Goal: Entertainment & Leisure: Consume media (video, audio)

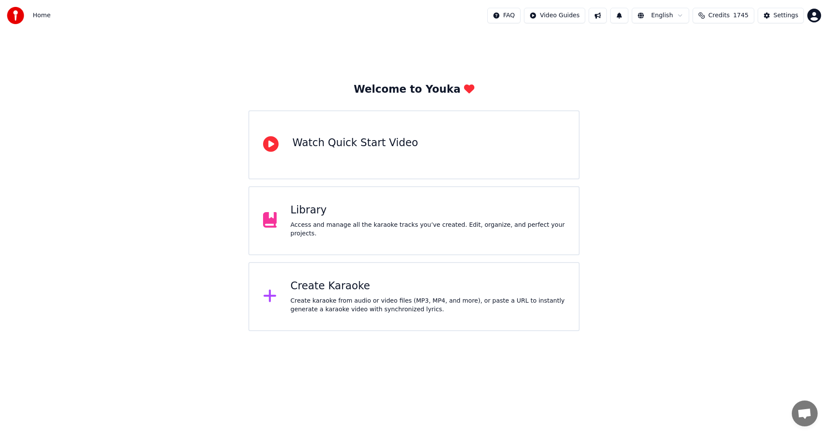
click at [332, 229] on div "Access and manage all the karaoke tracks you’ve created. Edit, organize, and pe…" at bounding box center [428, 229] width 275 height 17
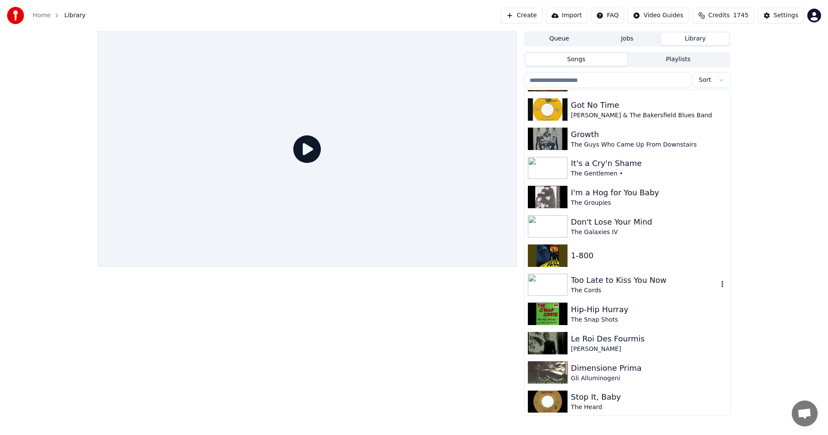
scroll to position [905, 0]
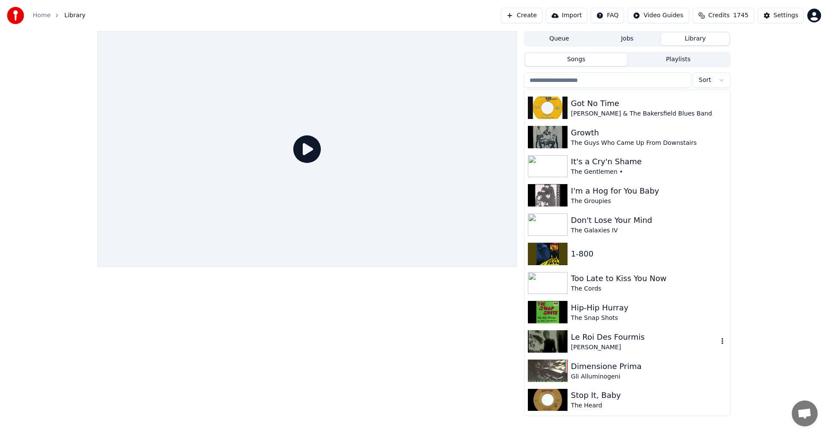
click at [599, 334] on div "Le Roi Des Fourmis" at bounding box center [644, 337] width 147 height 12
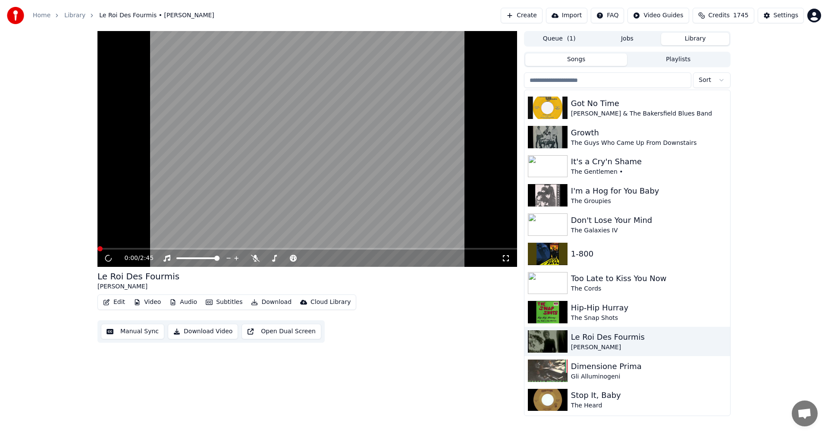
click at [507, 256] on icon at bounding box center [506, 258] width 6 height 6
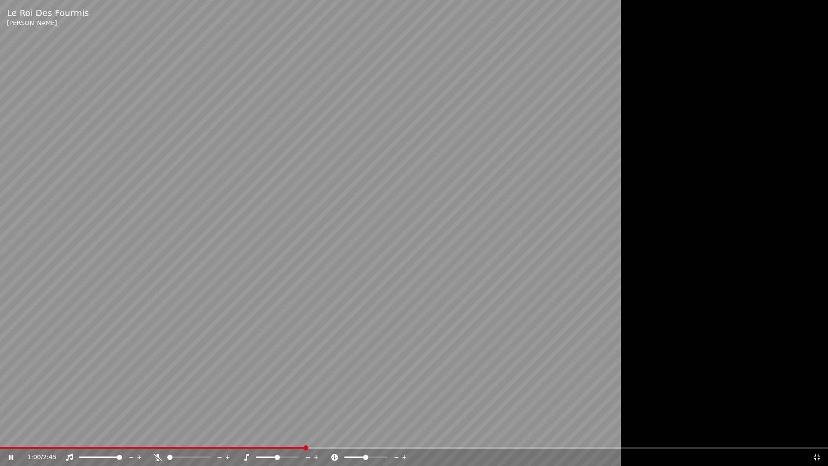
click at [247, 435] on video at bounding box center [414, 233] width 828 height 466
click at [251, 435] on span at bounding box center [152, 448] width 305 height 2
click at [309, 397] on video at bounding box center [414, 233] width 828 height 466
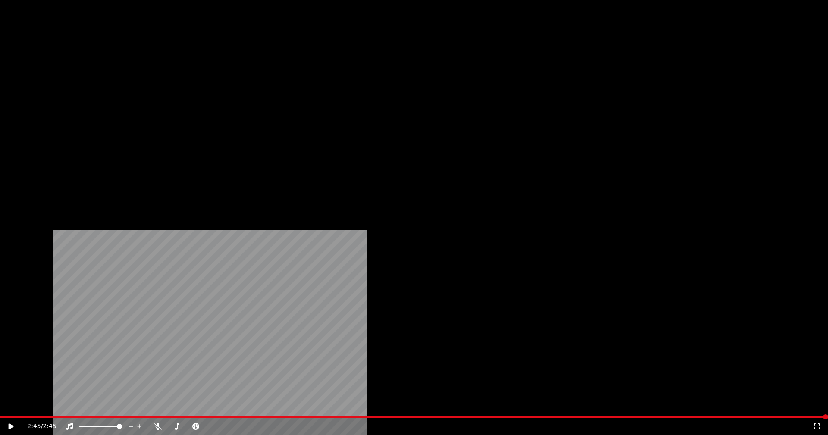
scroll to position [1207, 0]
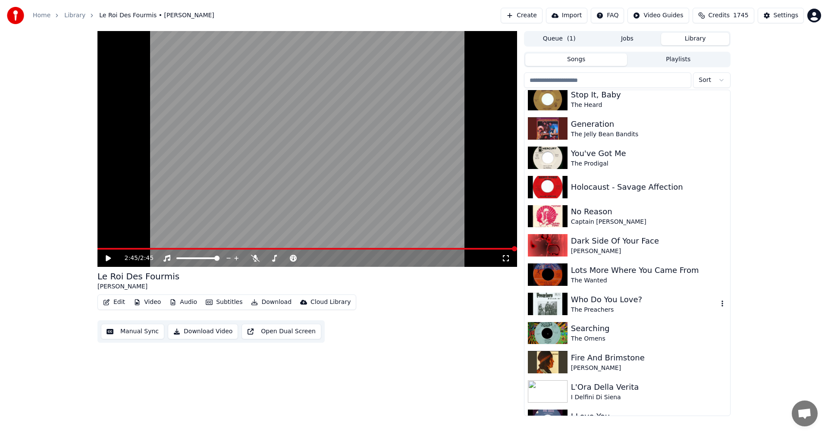
click at [617, 300] on div "Who Do You Love?" at bounding box center [644, 300] width 147 height 12
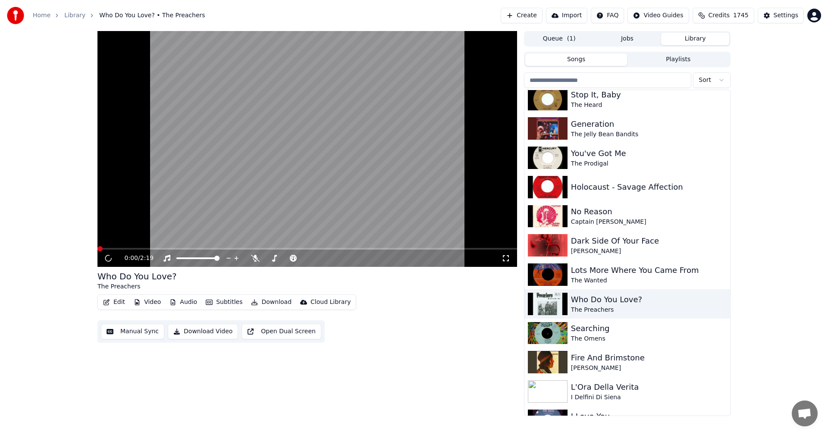
click at [504, 258] on icon at bounding box center [505, 258] width 9 height 7
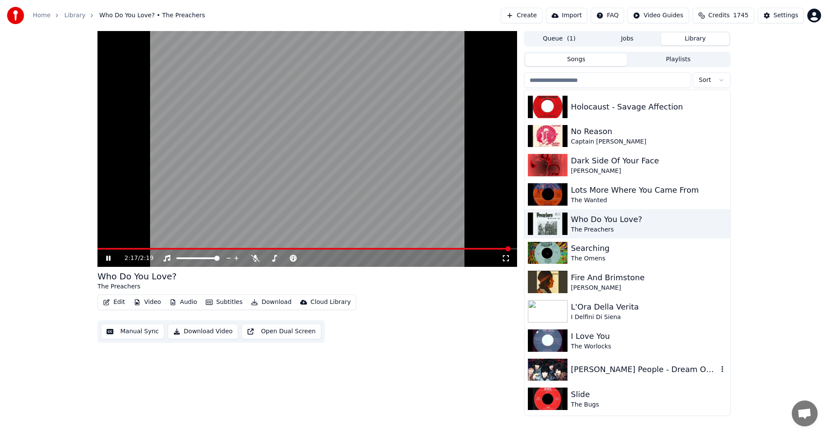
scroll to position [1380, 0]
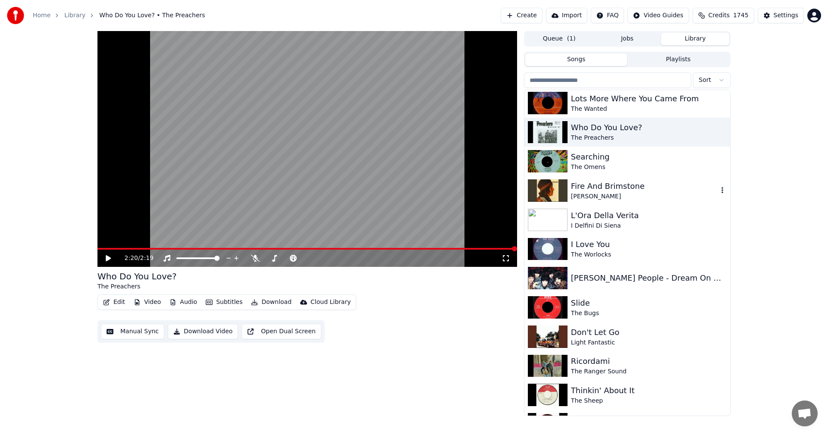
click at [559, 186] on img at bounding box center [548, 190] width 40 height 22
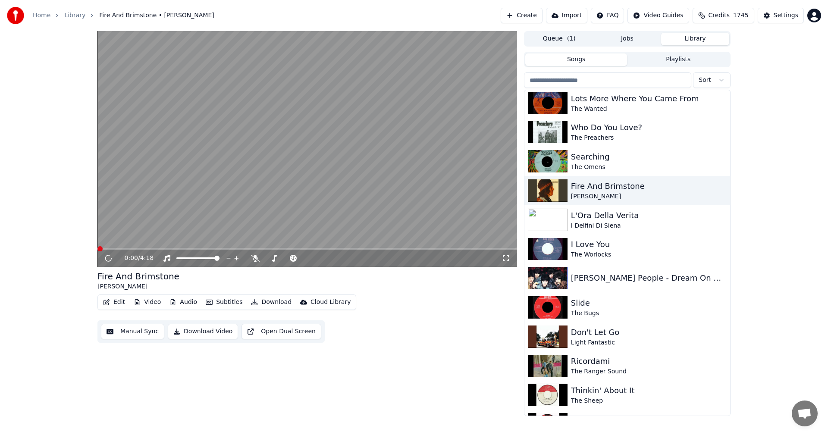
click at [505, 260] on icon at bounding box center [505, 258] width 9 height 7
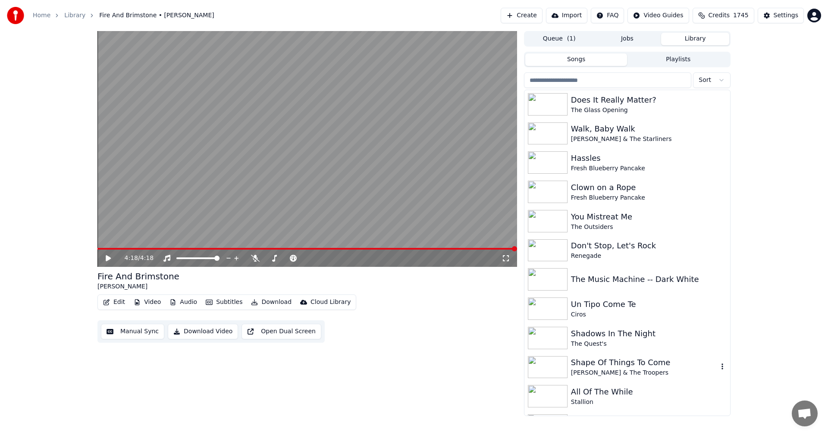
scroll to position [2414, 0]
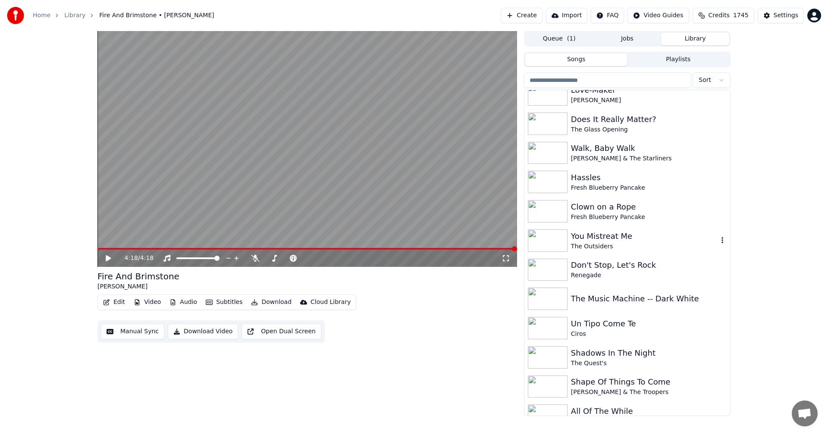
click at [580, 237] on div "You Mistreat Me" at bounding box center [644, 236] width 147 height 12
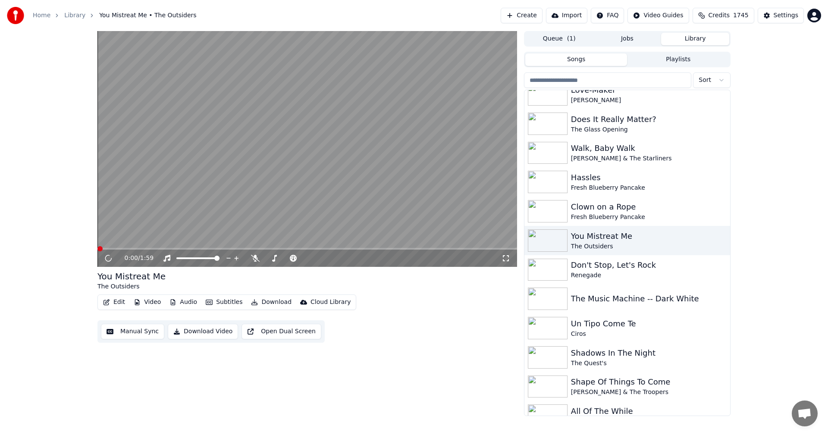
click at [506, 258] on icon at bounding box center [505, 258] width 9 height 7
